Goal: Task Accomplishment & Management: Manage account settings

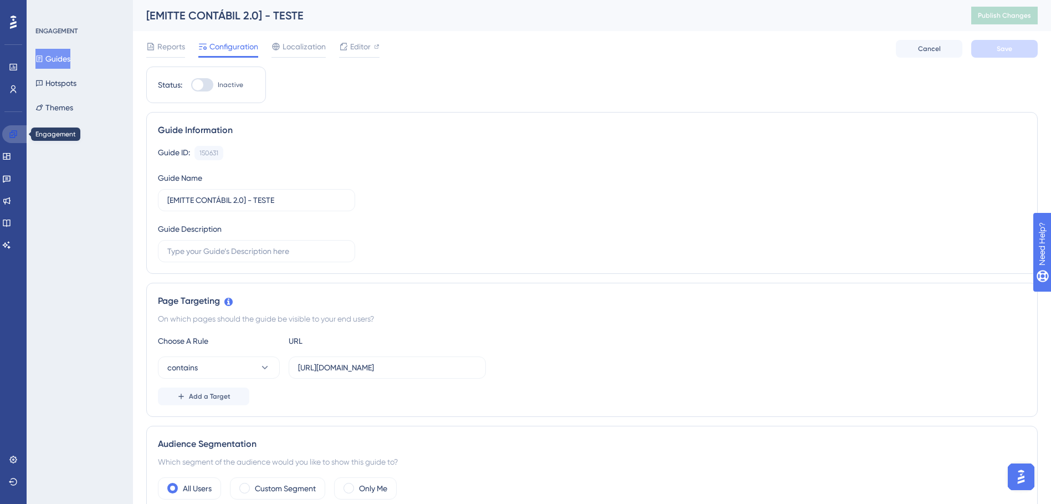
click at [14, 131] on icon at bounding box center [12, 133] width 7 height 7
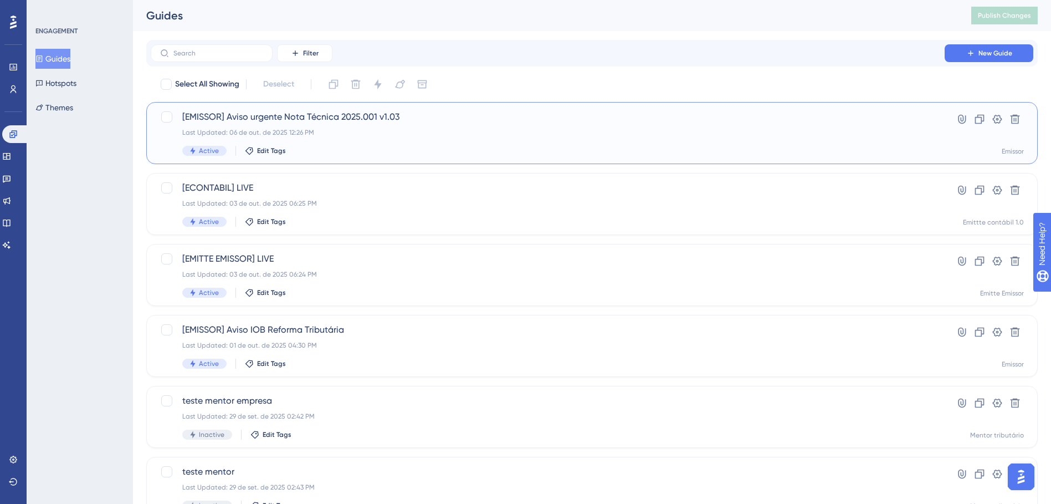
click at [335, 116] on span "[EMISSOR] Aviso urgente Nota Técnica 2025.001 v1.03" at bounding box center [547, 116] width 731 height 13
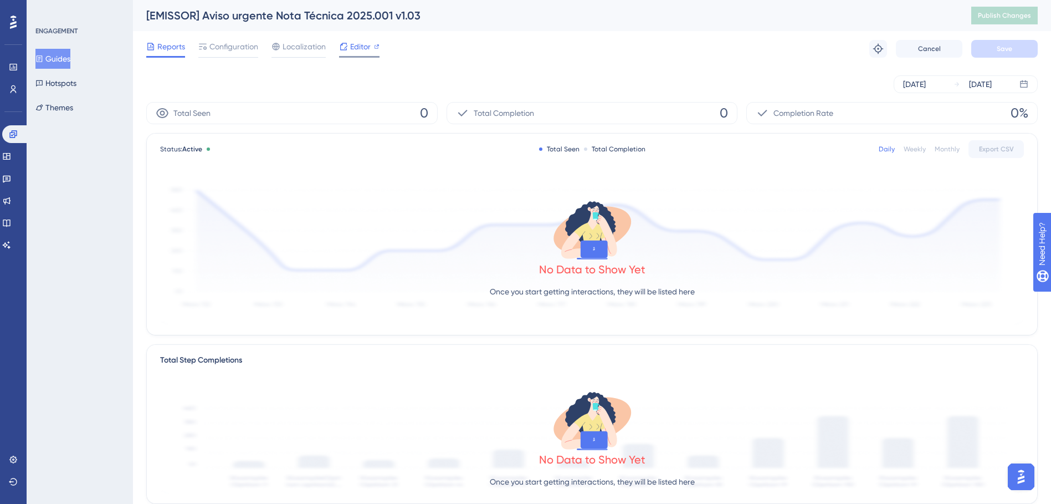
click at [362, 47] on span "Editor" at bounding box center [360, 46] width 21 height 13
click at [17, 137] on icon at bounding box center [13, 134] width 9 height 9
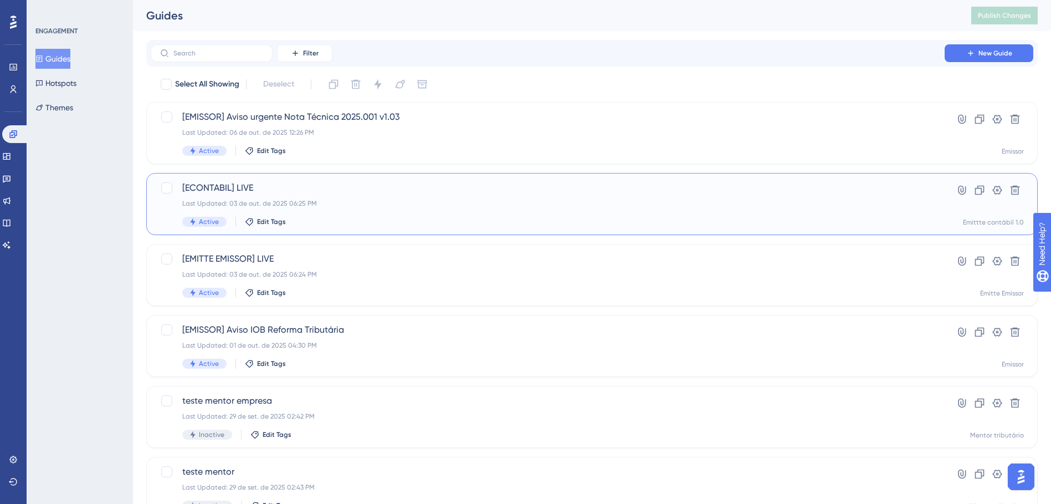
click at [309, 199] on div "Last Updated: 03 de out. de 2025 06:25 PM" at bounding box center [547, 203] width 731 height 9
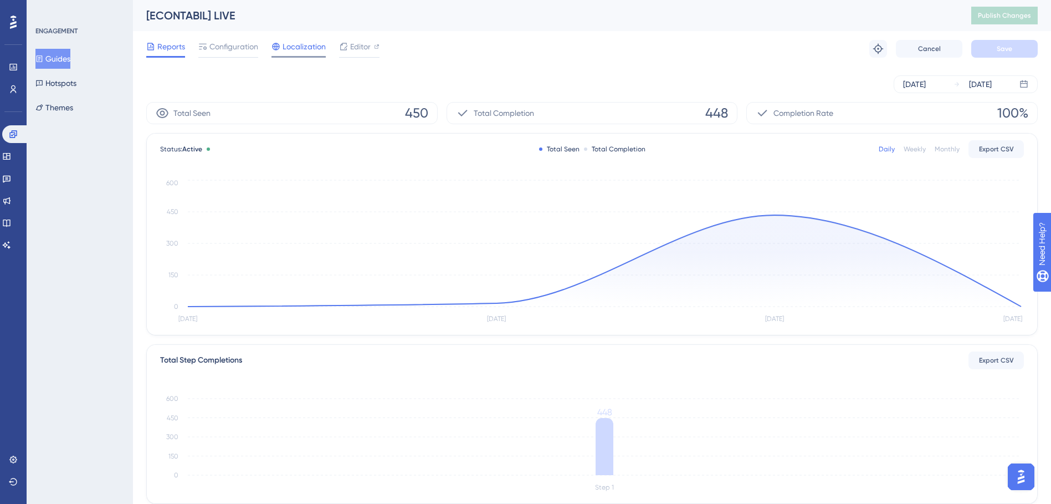
click at [308, 50] on span "Localization" at bounding box center [304, 46] width 43 height 13
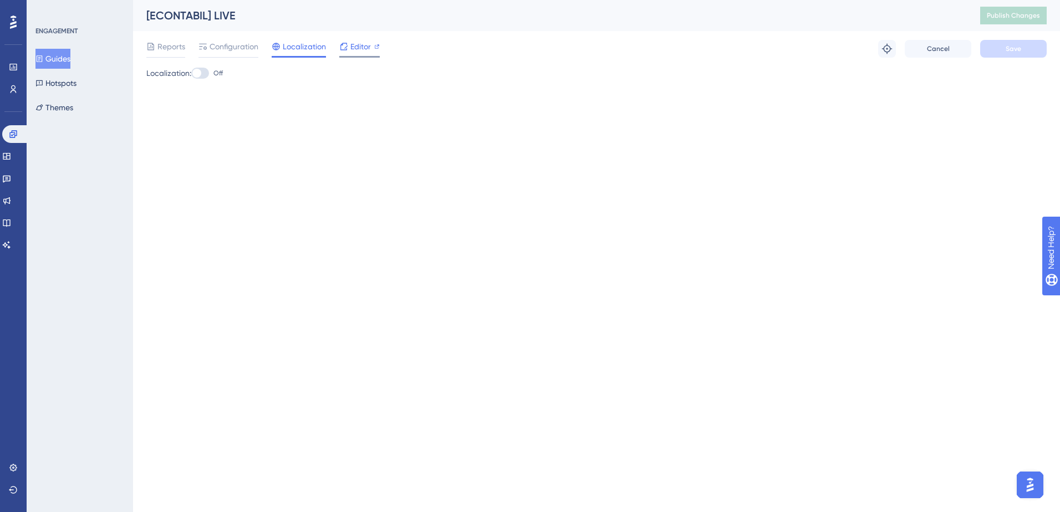
click at [351, 48] on span "Editor" at bounding box center [360, 46] width 21 height 13
click at [228, 44] on span "Configuration" at bounding box center [233, 46] width 49 height 13
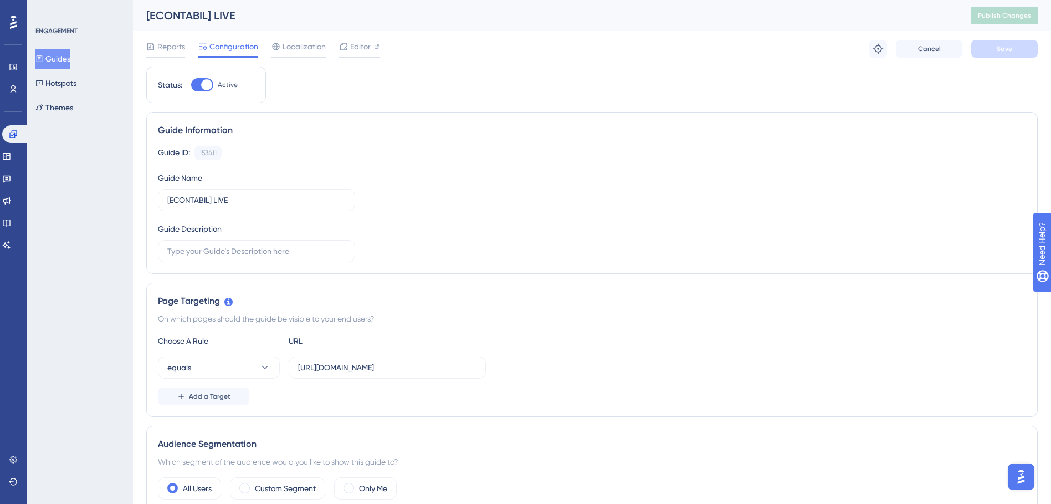
click at [207, 85] on div at bounding box center [206, 84] width 11 height 11
click at [191, 85] on input "Active" at bounding box center [191, 85] width 1 height 1
checkbox input "false"
click at [988, 45] on button "Save" at bounding box center [1004, 49] width 66 height 18
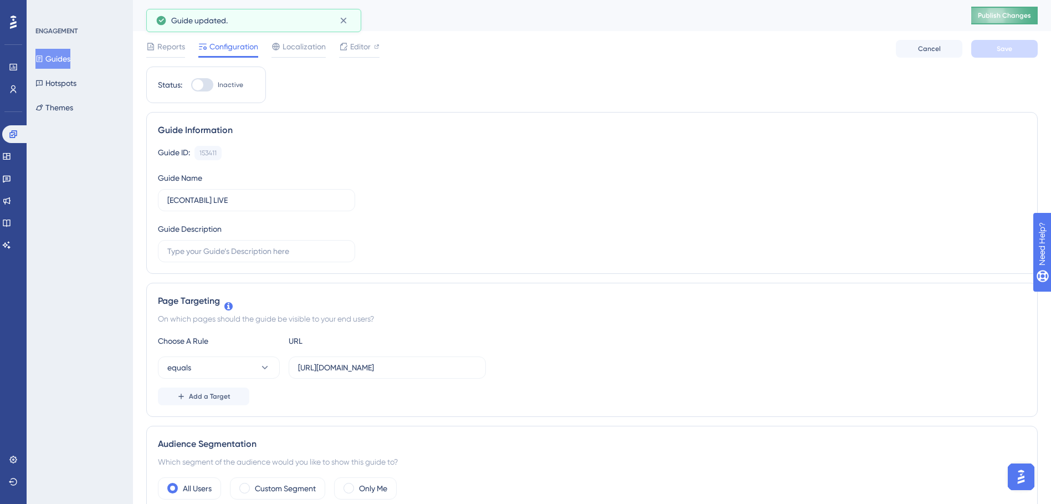
click at [1014, 18] on span "Publish Changes" at bounding box center [1004, 15] width 53 height 9
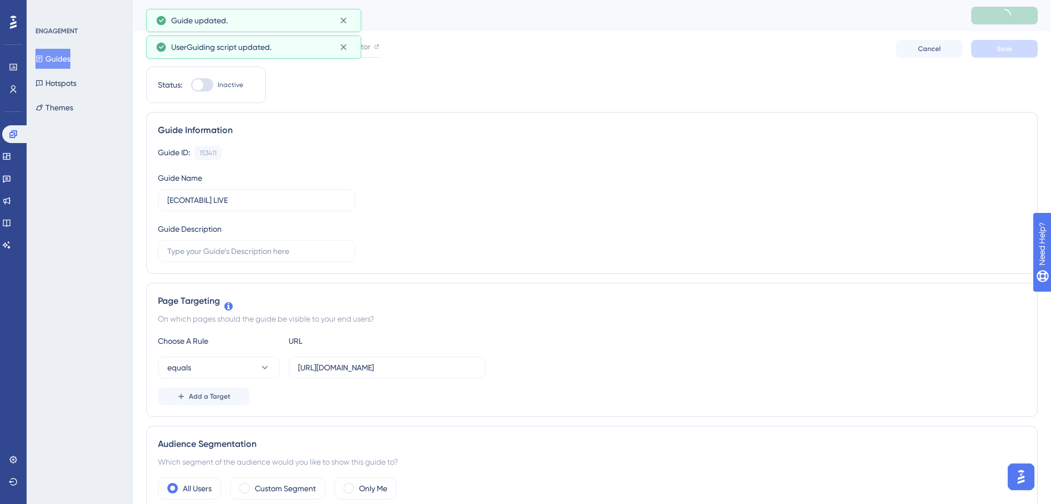
click at [175, 48] on span "UserGuiding script updated." at bounding box center [221, 46] width 100 height 13
click at [168, 49] on span "Reports" at bounding box center [171, 46] width 28 height 13
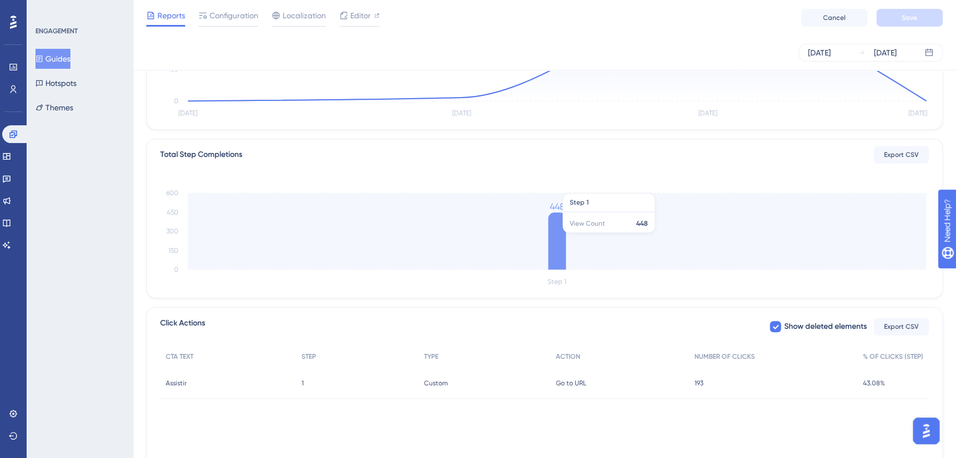
scroll to position [244, 0]
